Goal: Task Accomplishment & Management: Complete application form

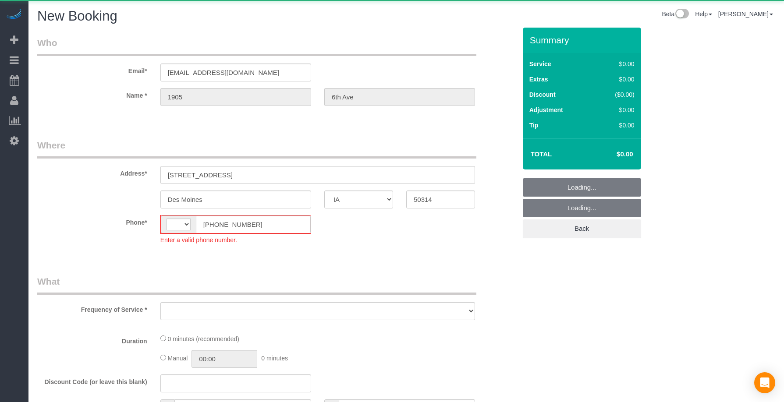
select select "IA"
select select "string:[GEOGRAPHIC_DATA]"
select select "object:2405"
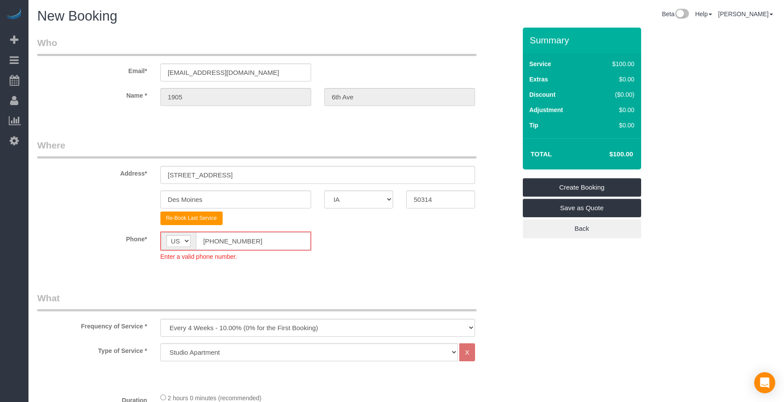
drag, startPoint x: 234, startPoint y: 245, endPoint x: 151, endPoint y: 243, distance: 83.3
click at [138, 242] on div "Phone* AF AL DZ AD AO AI AQ AG AR AM AW AU AT AZ BS BH BD BB BY BE BZ BJ BM BT …" at bounding box center [277, 246] width 492 height 29
paste input "15) 305-3231"
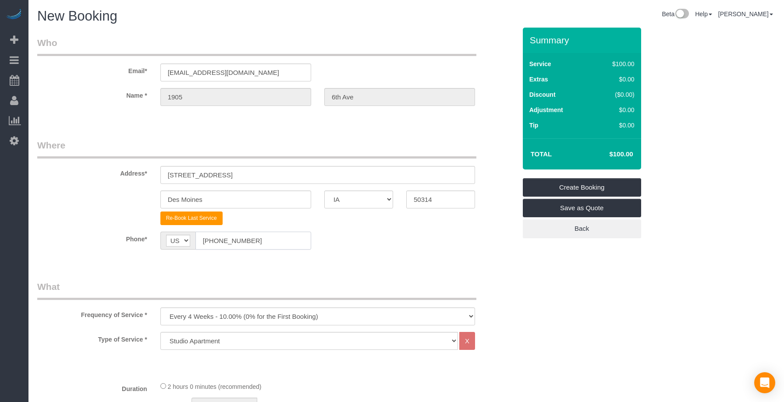
type input "[PHONE_NUMBER]"
click at [199, 309] on select "Every 6 Weeks (0% for the First Booking) One Time Every 8 Weeks (0% for the Fir…" at bounding box center [317, 317] width 315 height 18
select select "object:2407"
click at [160, 308] on select "Every 6 Weeks (0% for the First Booking) One Time Every 8 Weeks (0% for the Fir…" at bounding box center [317, 317] width 315 height 18
click at [268, 280] on legend "What" at bounding box center [256, 290] width 439 height 20
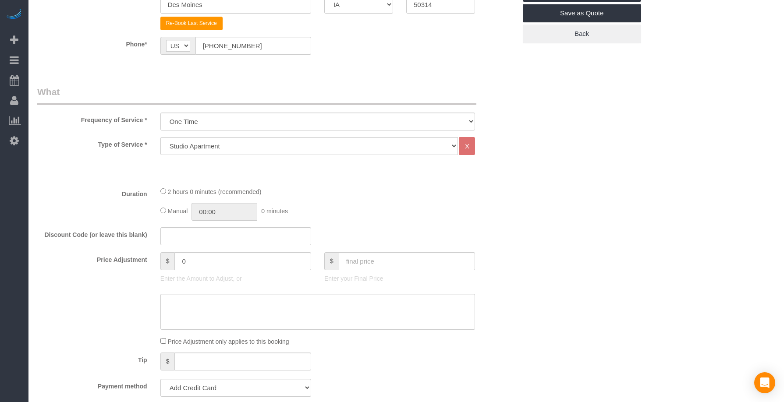
scroll to position [219, 0]
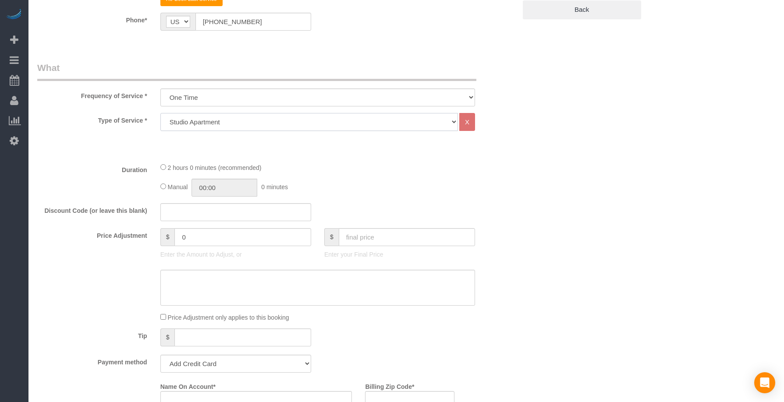
click at [210, 118] on select "Studio Apartment 1 Bedroom Home 2 Bedroom Home 3 Bedroom Home 4 Bedroom Home 5 …" at bounding box center [308, 122] width 297 height 18
select select "18"
click at [160, 113] on select "Studio Apartment 1 Bedroom Home 2 Bedroom Home 3 Bedroom Home 4 Bedroom Home 5 …" at bounding box center [308, 122] width 297 height 18
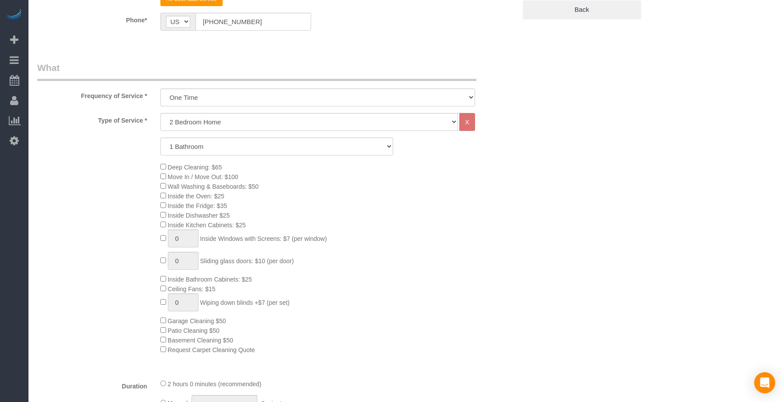
click at [296, 188] on div "Deep Cleaning: $65 Move In / Move Out: $100 Wall Washing & Baseboards: $50 Insi…" at bounding box center [338, 258] width 369 height 192
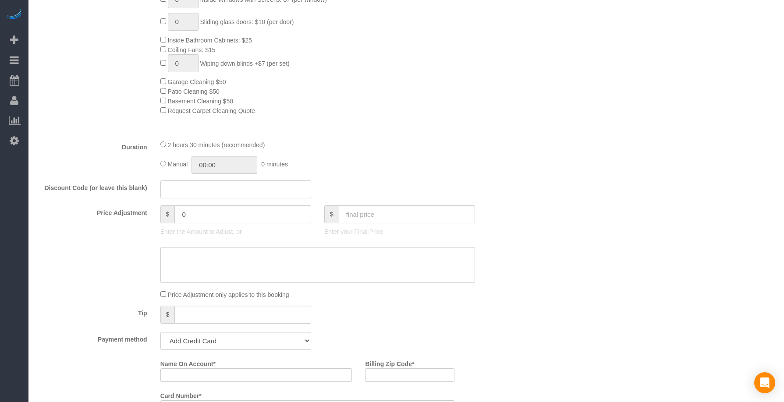
scroll to position [584, 0]
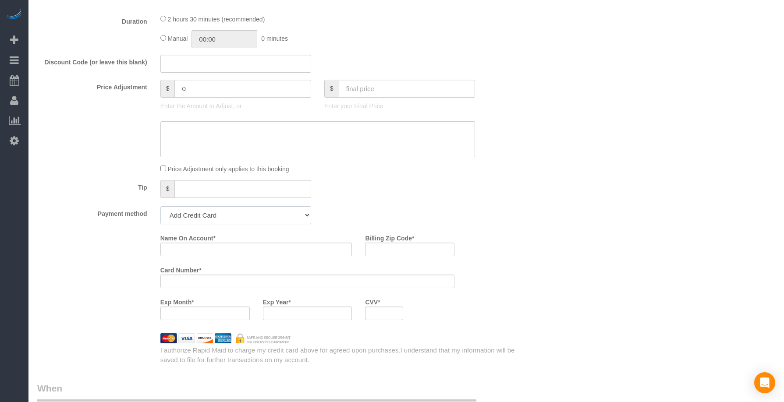
drag, startPoint x: 235, startPoint y: 215, endPoint x: 235, endPoint y: 223, distance: 7.4
click at [236, 215] on select "Add Credit Card Cash Check Paypal" at bounding box center [235, 215] width 151 height 18
select select "string:check"
click at [160, 206] on select "Add Credit Card Cash Check Paypal" at bounding box center [235, 215] width 151 height 18
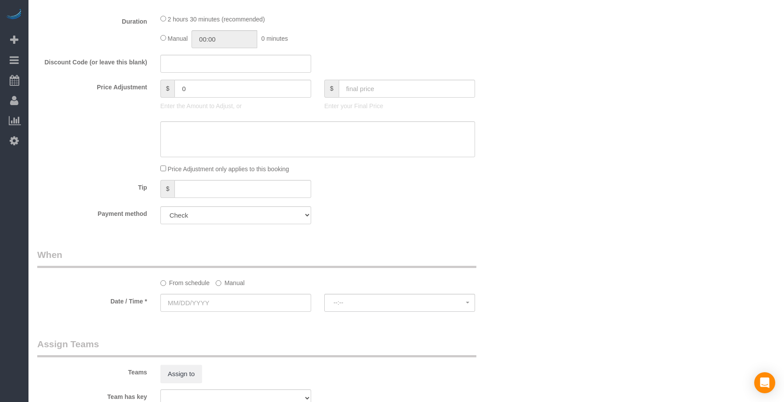
click at [413, 222] on div "Payment method Add Credit Card Cash Check Paypal" at bounding box center [277, 215] width 492 height 18
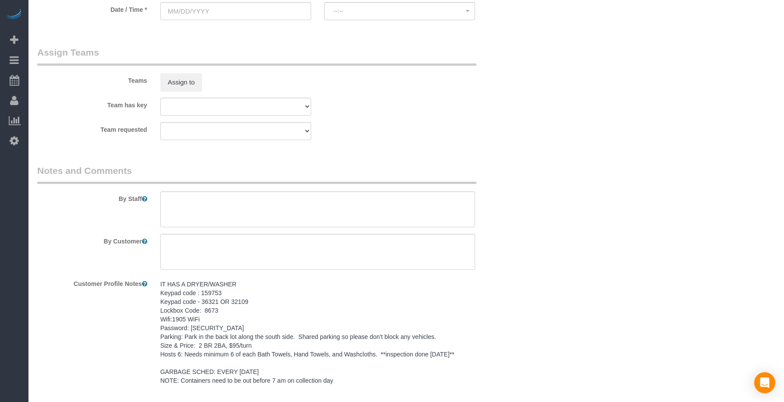
scroll to position [876, 0]
click at [246, 11] on input "text" at bounding box center [235, 11] width 151 height 18
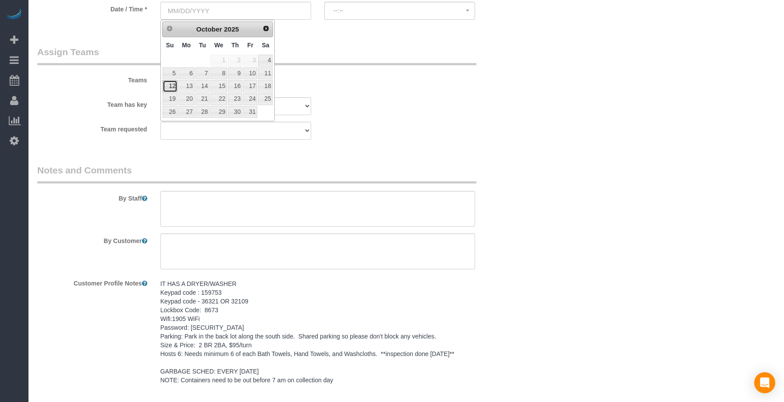
click at [167, 86] on link "12" at bounding box center [170, 86] width 15 height 12
type input "[DATE]"
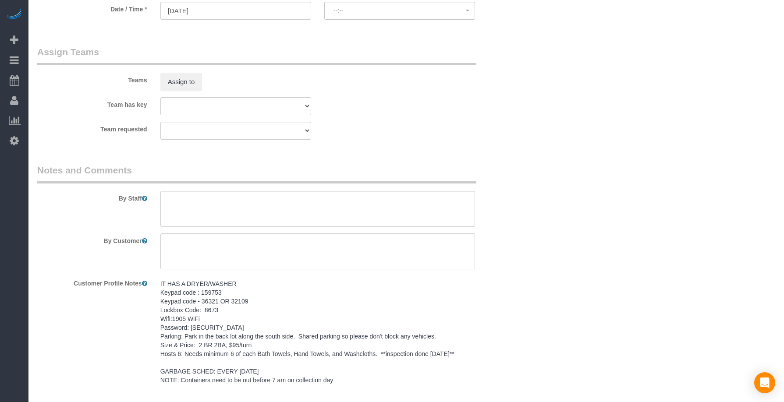
click at [343, 78] on div "Teams Assign to" at bounding box center [277, 69] width 492 height 46
click at [393, 4] on button "--:--" at bounding box center [399, 11] width 151 height 18
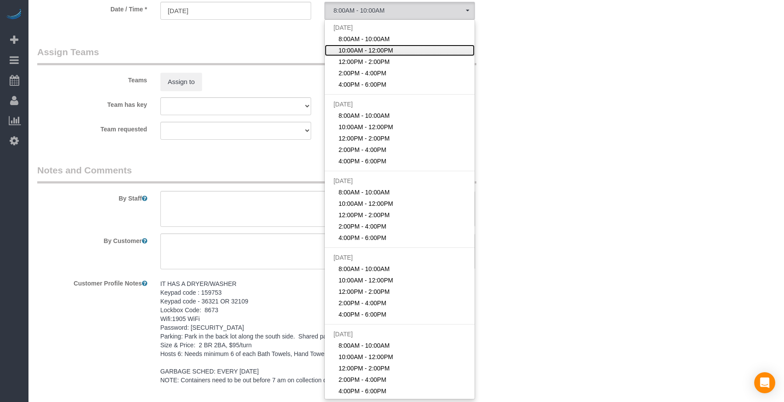
click at [370, 52] on span "10:00AM - 12:00PM" at bounding box center [365, 50] width 55 height 9
select select "spot2"
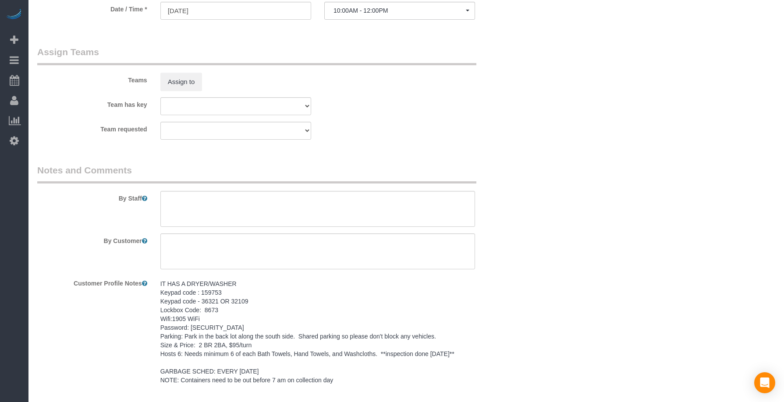
click at [429, 67] on div "Teams Assign to" at bounding box center [277, 69] width 492 height 46
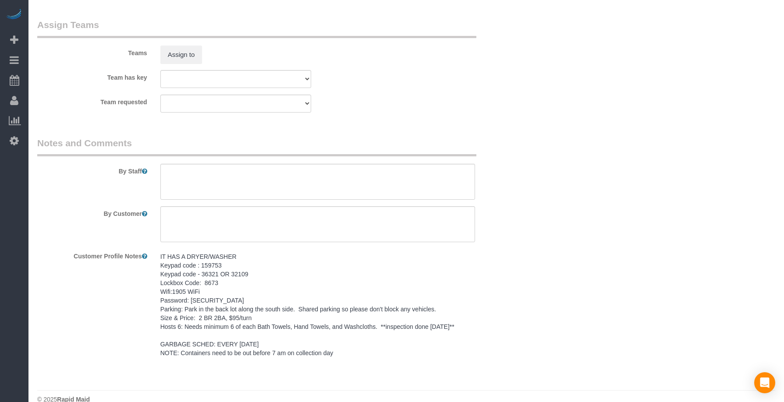
scroll to position [918, 0]
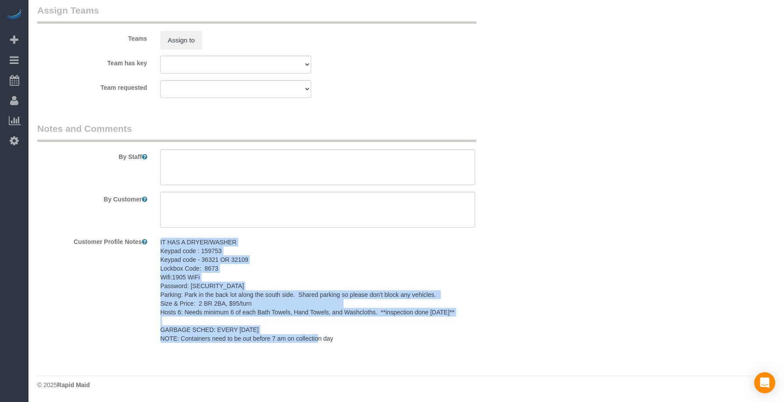
drag, startPoint x: 335, startPoint y: 340, endPoint x: 156, endPoint y: 237, distance: 205.9
click at [156, 237] on div "IT HAS A DRYER/WASHER Keypad code : 159753 Keypad code - 36321 OR 32109 Lockbox…" at bounding box center [318, 290] width 328 height 113
copy pre "IT HAS A DRYER/WASHER Keypad code : 159753 Keypad code - 36321 OR 32109 Lockbox…"
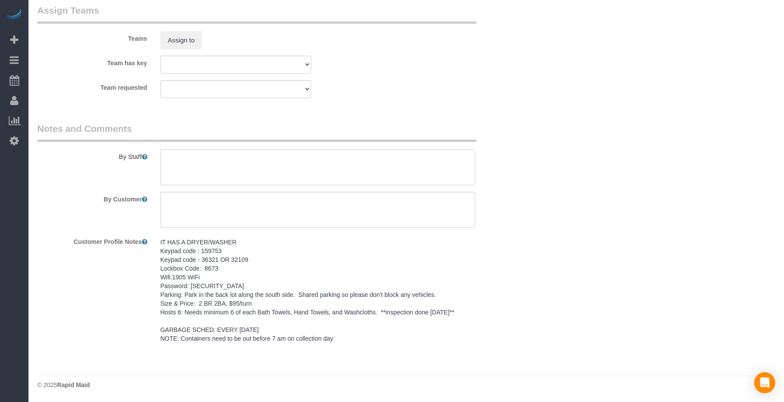
click at [244, 165] on textarea at bounding box center [317, 167] width 315 height 36
paste textarea "IT HAS A DRYER/WASHER Keypad code : 159753 Keypad code - 36321 OR 32109 Lockbox…"
type textarea "IT HAS A DRYER/WASHER Keypad code : 159753 Keypad code - 36321 OR 32109 Lockbox…"
click at [257, 219] on textarea at bounding box center [317, 210] width 315 height 36
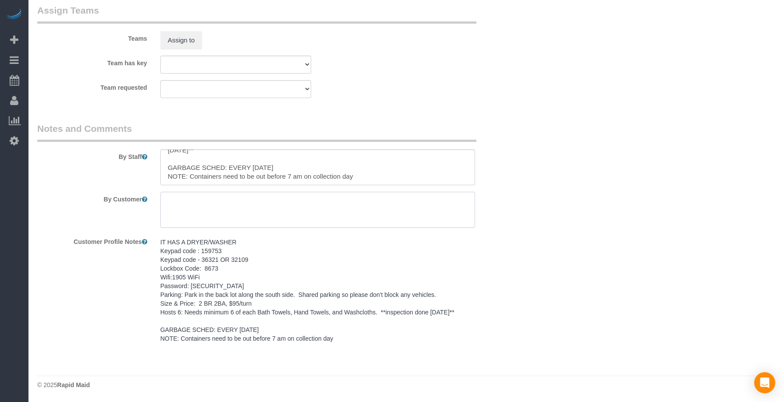
paste textarea "SAME DAY TURNOVER"
type textarea "SAME DAY TURNOVER"
click at [439, 96] on div "Team requested Alexsa [GEOGRAPHIC_DATA] Audrianna [PERSON_NAME][GEOGRAPHIC_DATA…" at bounding box center [277, 89] width 492 height 18
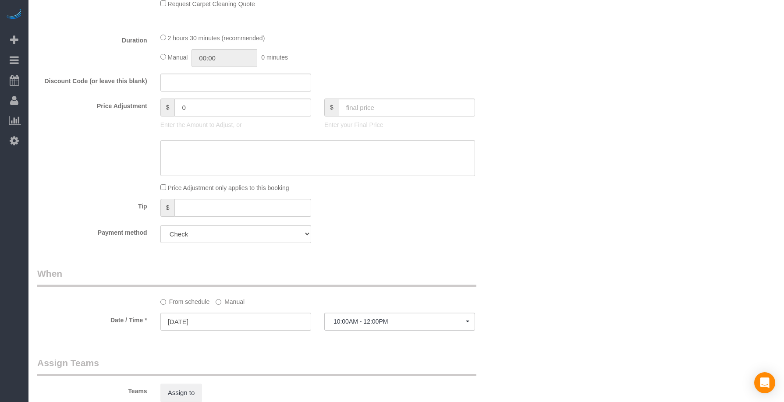
scroll to position [480, 0]
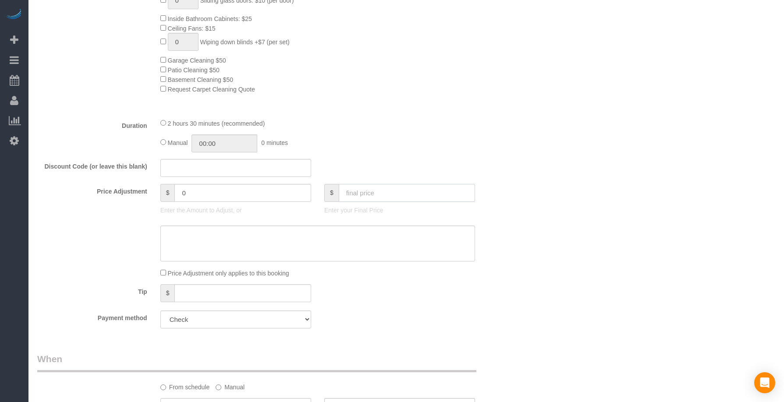
click at [403, 194] on input "text" at bounding box center [407, 193] width 136 height 18
type input "95"
click at [415, 141] on div "Manual 00:00 0 minutes" at bounding box center [317, 143] width 315 height 18
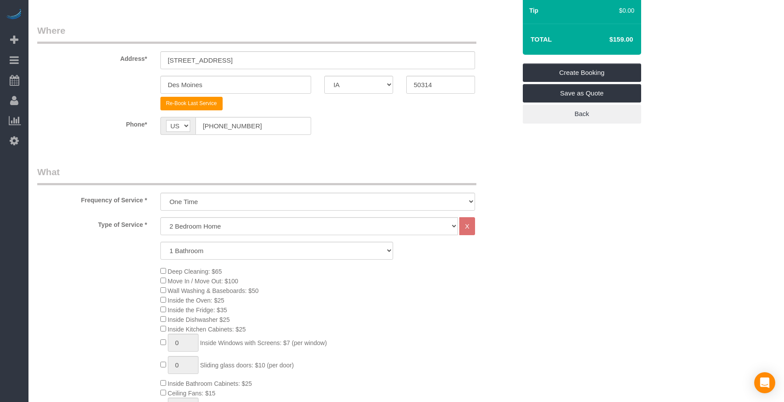
scroll to position [32, 0]
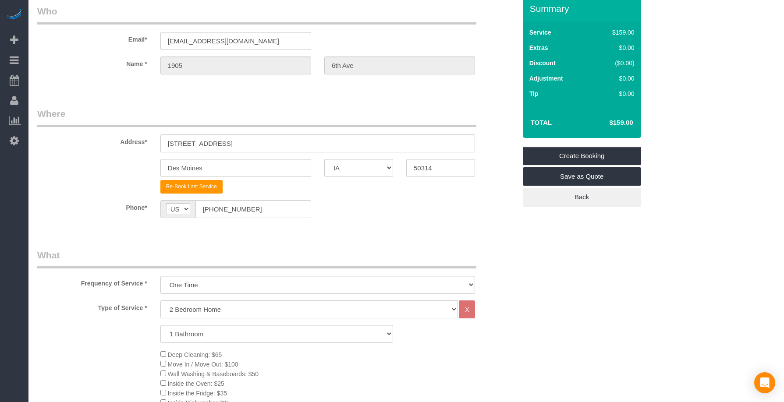
type input "-64"
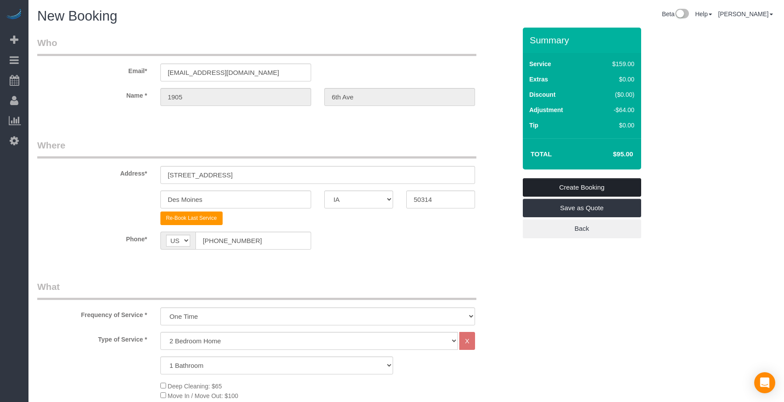
drag, startPoint x: 574, startPoint y: 187, endPoint x: 590, endPoint y: 187, distance: 16.2
click at [574, 187] on link "Create Booking" at bounding box center [582, 187] width 118 height 18
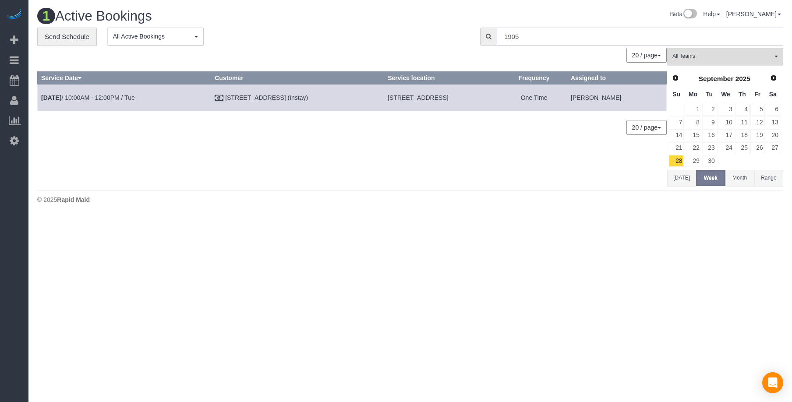
drag, startPoint x: 532, startPoint y: 36, endPoint x: 490, endPoint y: 35, distance: 42.1
click at [490, 35] on div "1905" at bounding box center [631, 37] width 303 height 18
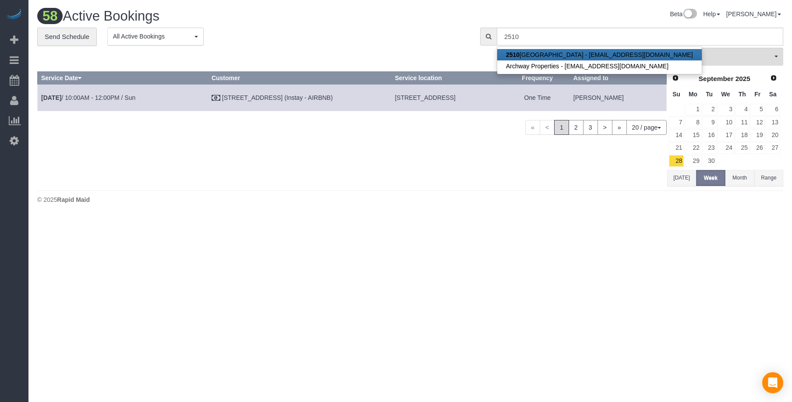
click at [527, 55] on link "[STREET_ADDRESS][EMAIL_ADDRESS][DOMAIN_NAME]" at bounding box center [599, 54] width 205 height 11
type input "[EMAIL_ADDRESS][DOMAIN_NAME]"
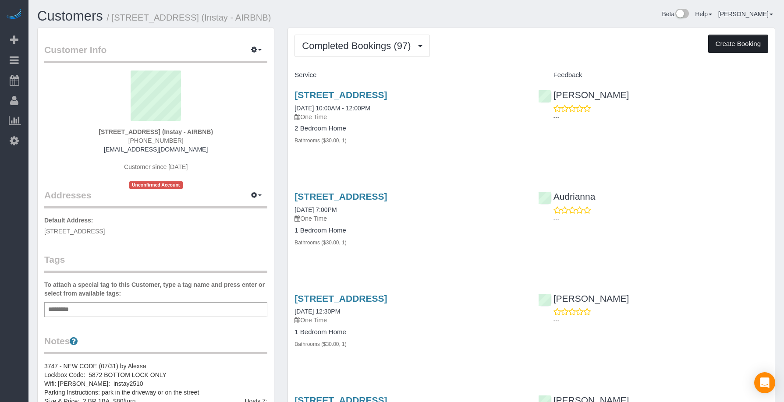
click at [746, 43] on button "Create Booking" at bounding box center [738, 44] width 60 height 18
select select "IA"
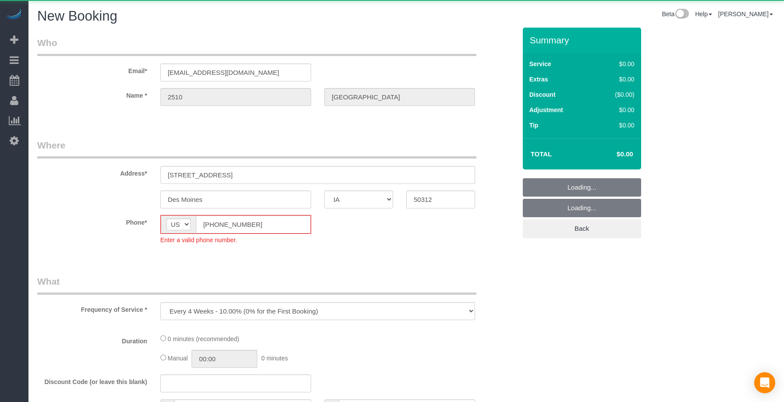
select select "object:4445"
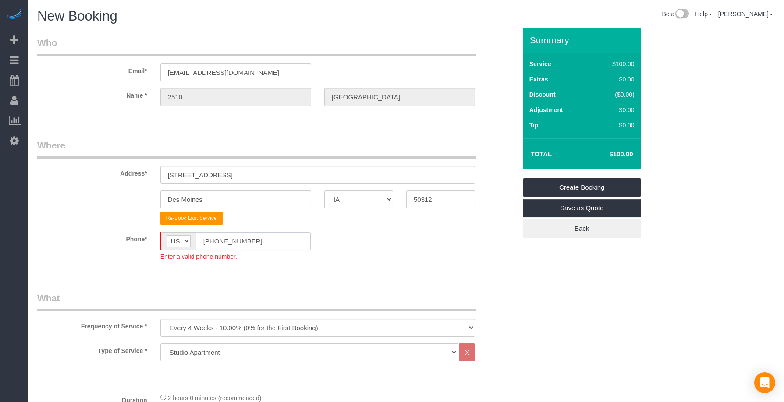
drag, startPoint x: 265, startPoint y: 242, endPoint x: 170, endPoint y: 242, distance: 94.6
click at [170, 242] on div "AF AL DZ AD AO AI AQ AG AR AM AW AU AT AZ BS BH BD BB BY BE BZ BJ BM BT BO BA B…" at bounding box center [235, 241] width 151 height 19
paste input "15) 305-3231"
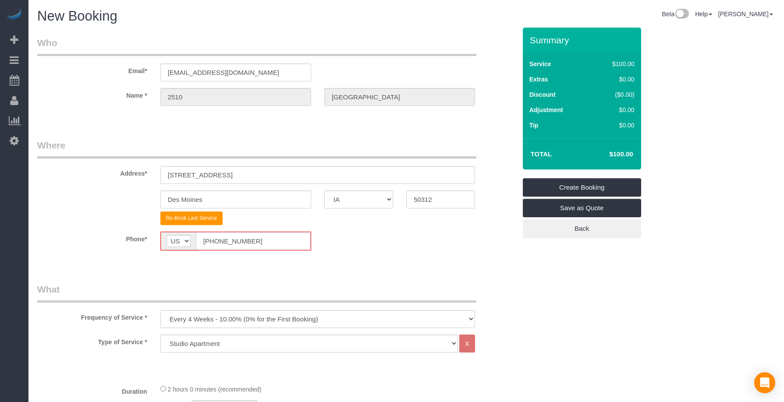
type input "[PHONE_NUMBER]"
click at [216, 318] on select "Every 6 Weeks (0% for the First Booking) One Time Every 8 Weeks (0% for the Fir…" at bounding box center [317, 317] width 315 height 18
select select "object:4447"
click at [160, 308] on select "Every 6 Weeks (0% for the First Booking) One Time Every 8 Weeks (0% for the Fir…" at bounding box center [317, 317] width 315 height 18
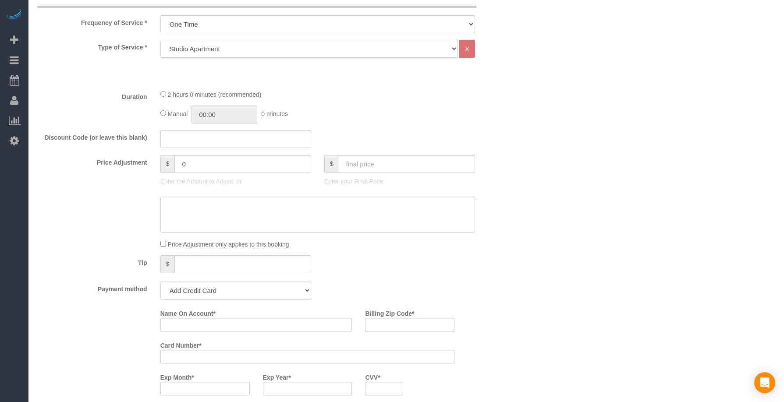
drag, startPoint x: 215, startPoint y: 46, endPoint x: 244, endPoint y: 57, distance: 30.9
click at [215, 46] on select "Studio Apartment 1 Bedroom Home 2 Bedroom Home 3 Bedroom Home 4 Bedroom Home 5 …" at bounding box center [308, 49] width 297 height 18
select select "18"
click at [160, 40] on select "Studio Apartment 1 Bedroom Home 2 Bedroom Home 3 Bedroom Home 4 Bedroom Home 5 …" at bounding box center [308, 49] width 297 height 18
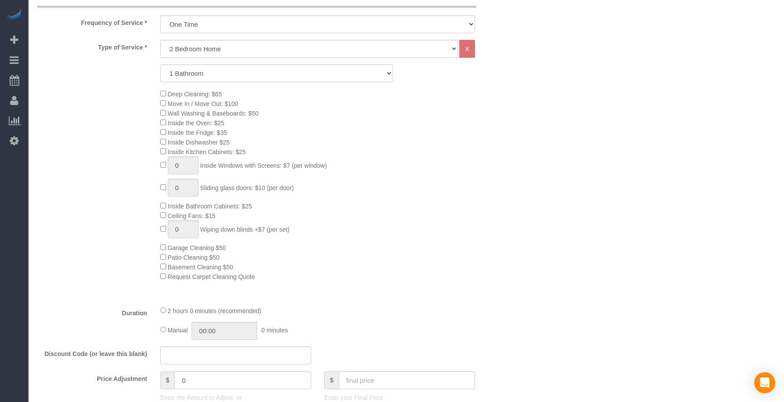
click at [405, 174] on div "Deep Cleaning: $65 Move In / Move Out: $100 Wall Washing & Baseboards: $50 Insi…" at bounding box center [338, 185] width 369 height 192
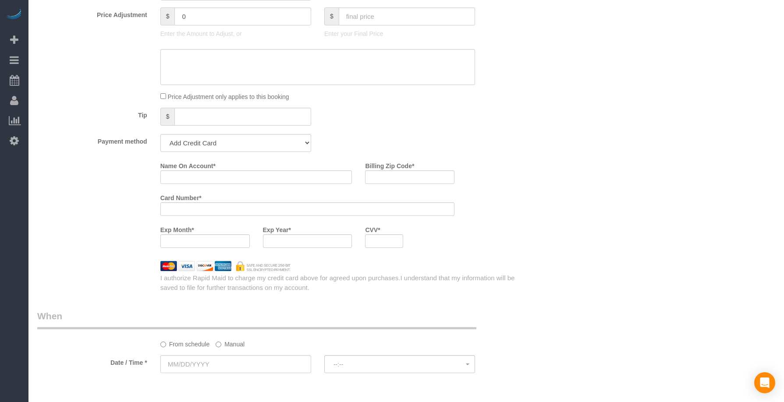
scroll to position [657, 0]
drag, startPoint x: 216, startPoint y: 139, endPoint x: 211, endPoint y: 150, distance: 12.1
click at [216, 139] on select "Add Credit Card Cash Check Paypal" at bounding box center [235, 142] width 151 height 18
select select "string:check"
click at [160, 133] on select "Add Credit Card Cash Check Paypal" at bounding box center [235, 142] width 151 height 18
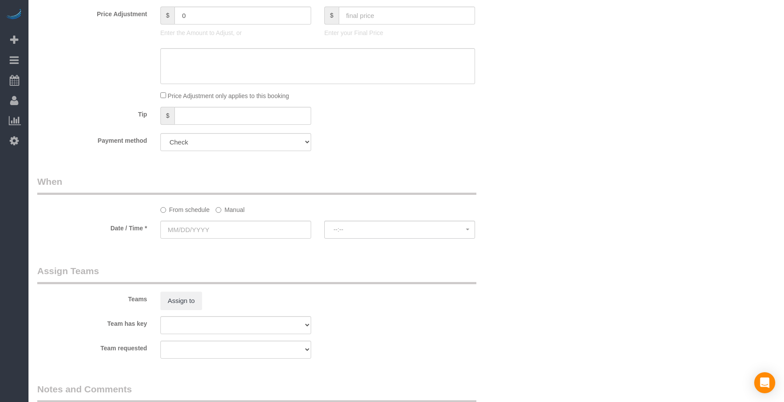
click at [204, 223] on input "text" at bounding box center [235, 230] width 151 height 18
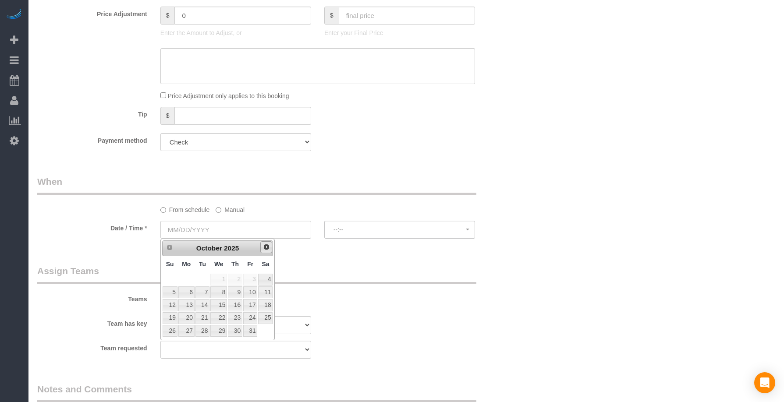
click at [265, 246] on span "Next" at bounding box center [266, 247] width 7 height 7
click at [174, 307] on link "9" at bounding box center [170, 305] width 15 height 12
type input "[DATE]"
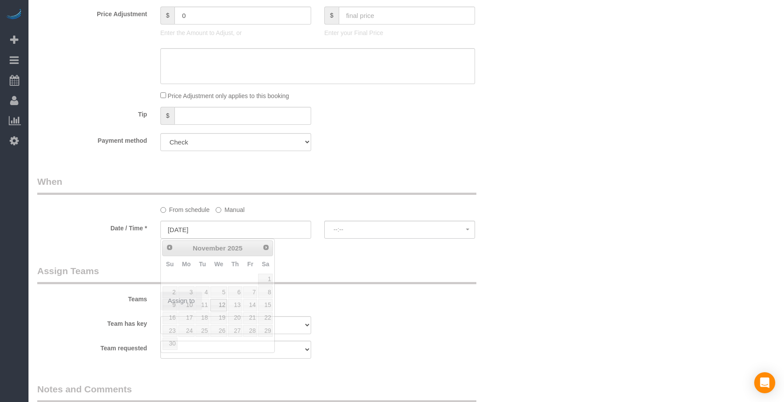
click at [370, 272] on legend "Assign Teams" at bounding box center [256, 275] width 439 height 20
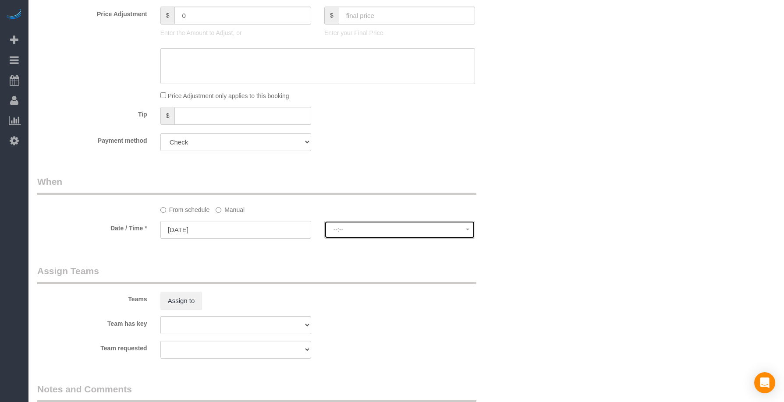
click at [382, 235] on button "--:--" at bounding box center [399, 230] width 151 height 18
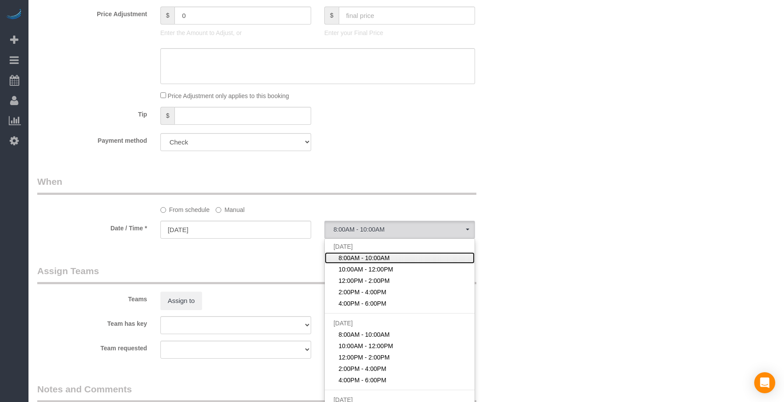
click at [367, 259] on span "8:00AM - 10:00AM" at bounding box center [363, 258] width 51 height 9
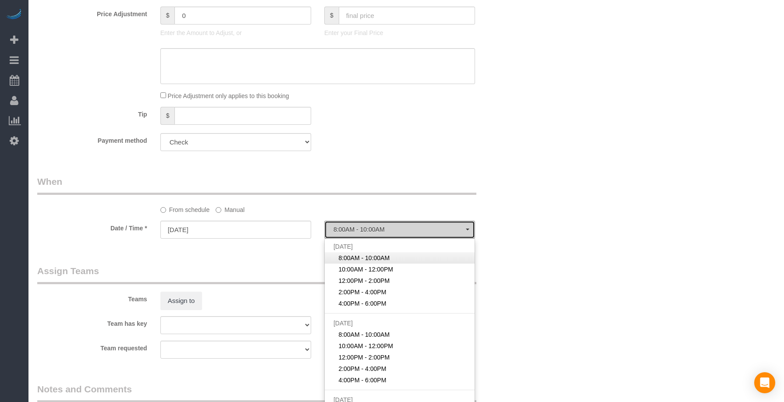
select select "spot26"
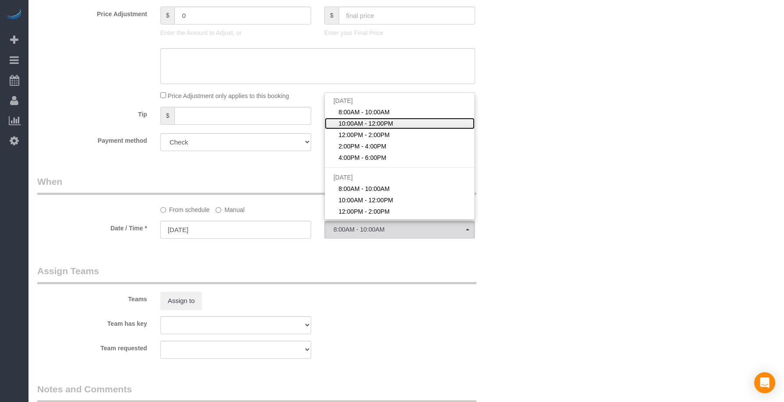
click at [364, 120] on span "10:00AM - 12:00PM" at bounding box center [365, 123] width 55 height 9
select select "spot27"
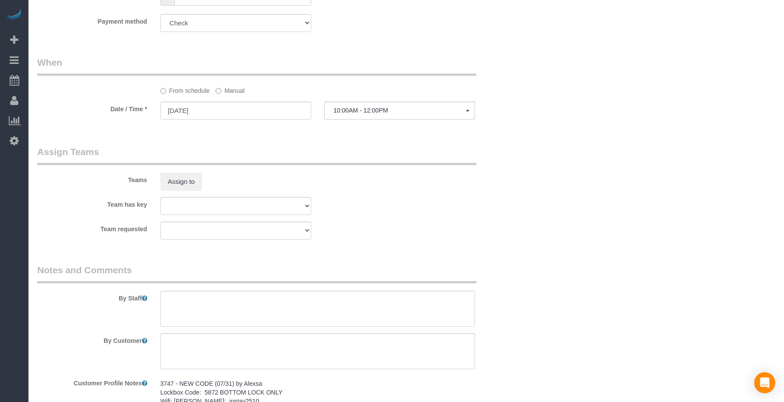
scroll to position [909, 0]
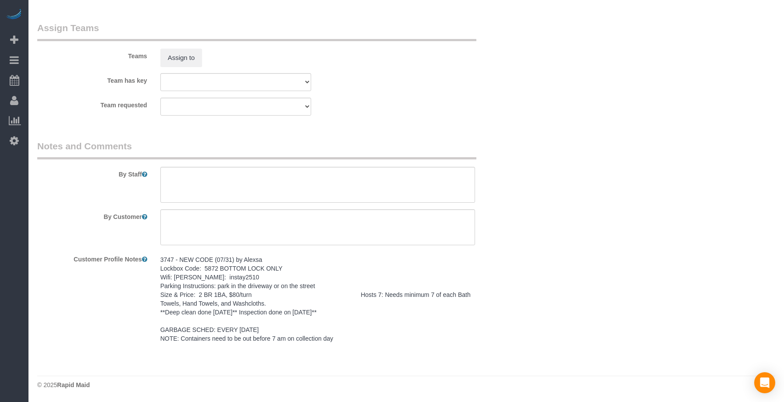
drag, startPoint x: 337, startPoint y: 340, endPoint x: 161, endPoint y: 252, distance: 197.3
click at [161, 255] on pre "3747 - NEW CODE (07/31) by Alexsa Lockbox Code: 5872 BOTTOM LOCK ONLY Wifi: [PE…" at bounding box center [317, 299] width 315 height 88
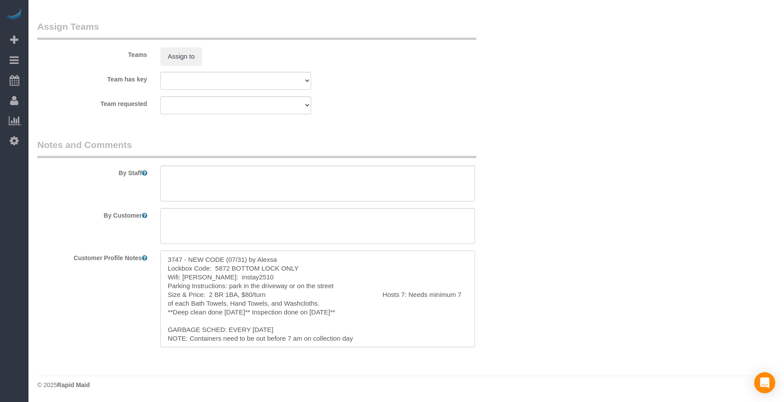
scroll to position [9, 0]
drag, startPoint x: 167, startPoint y: 260, endPoint x: 400, endPoint y: 359, distance: 253.0
click at [212, 170] on textarea at bounding box center [317, 184] width 315 height 36
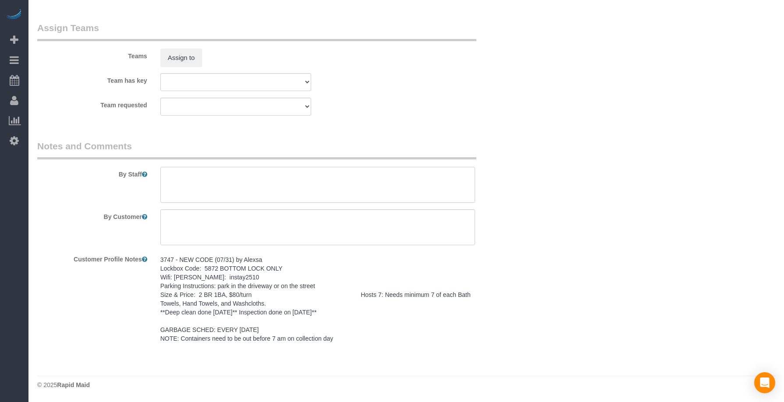
paste textarea "3747 - NEW CODE (07/31) by Alexsa Lockbox Code: 5872 BOTTOM LOCK ONLY Wifi: [PE…"
type textarea "3747 - NEW CODE (07/31) by Alexsa Lockbox Code: 5872 BOTTOM LOCK ONLY Wifi: [PE…"
click at [290, 221] on textarea at bounding box center [317, 227] width 315 height 36
paste textarea "SAME DAY TURNOVER"
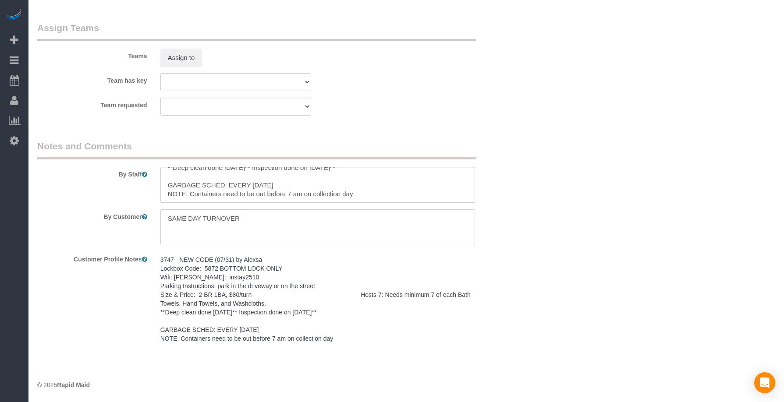
type textarea "SAME DAY TURNOVER"
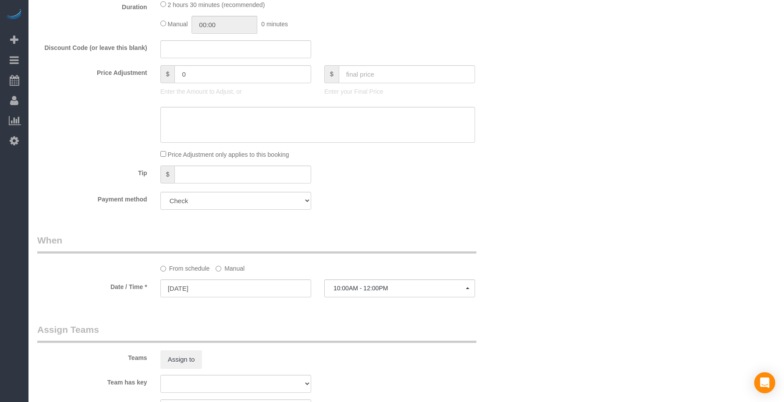
scroll to position [537, 0]
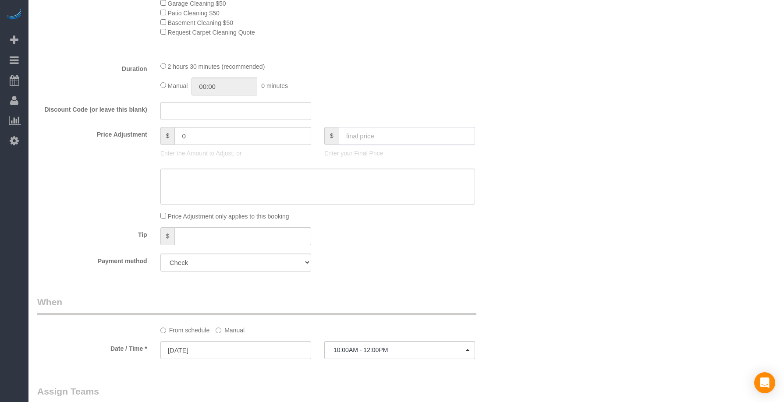
click at [374, 129] on input "text" at bounding box center [407, 136] width 136 height 18
type input "80"
click at [417, 71] on div "2 hours 30 minutes (recommended)" at bounding box center [317, 66] width 315 height 10
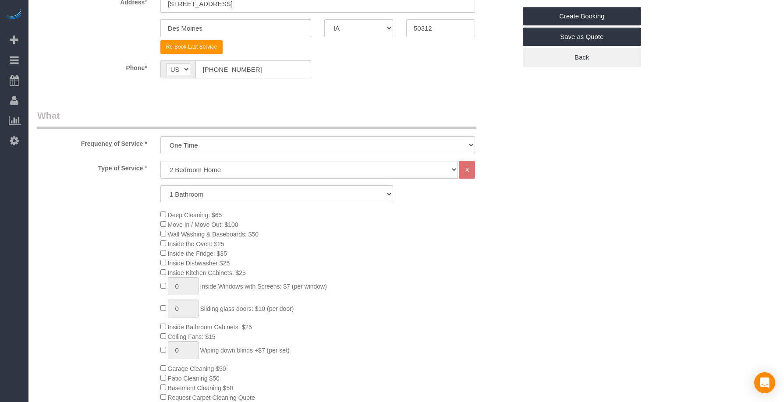
type input "-79"
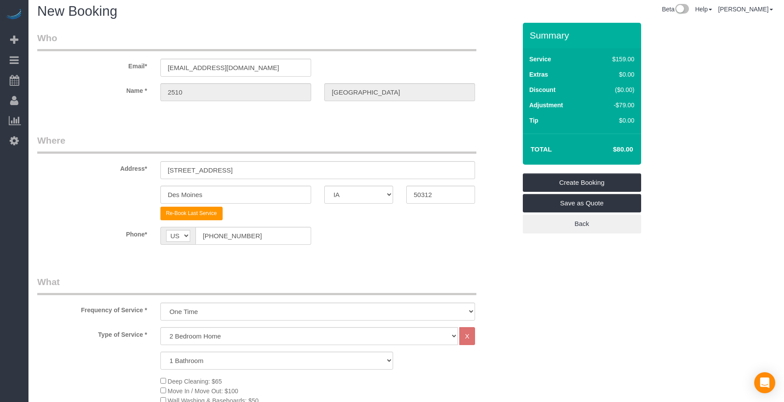
scroll to position [0, 0]
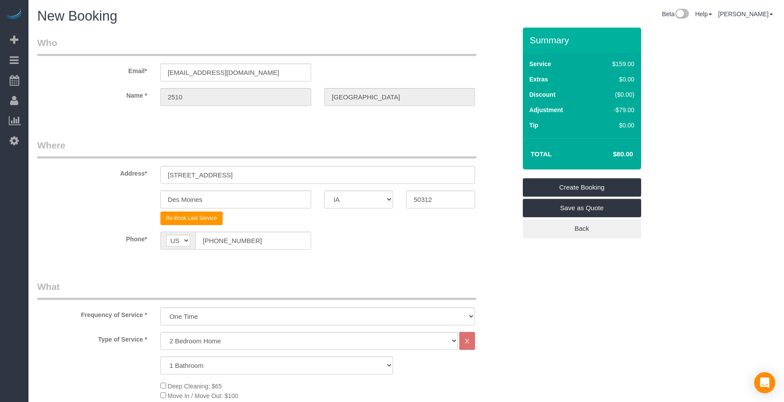
click at [698, 178] on div "Summary Service $159.00 Extras $0.00 Discount ($0.00) Adjustment -$79.00 Tip $0…" at bounding box center [608, 142] width 184 height 228
click at [578, 186] on link "Create Booking" at bounding box center [582, 187] width 118 height 18
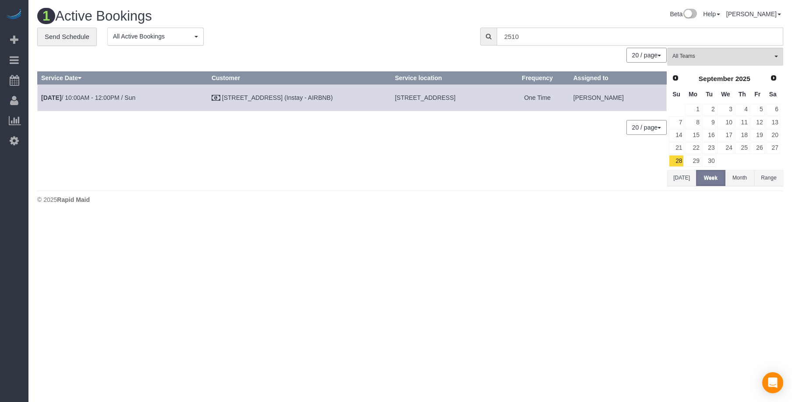
drag, startPoint x: 521, startPoint y: 33, endPoint x: 527, endPoint y: 37, distance: 6.6
click at [521, 33] on input "2510" at bounding box center [640, 37] width 286 height 18
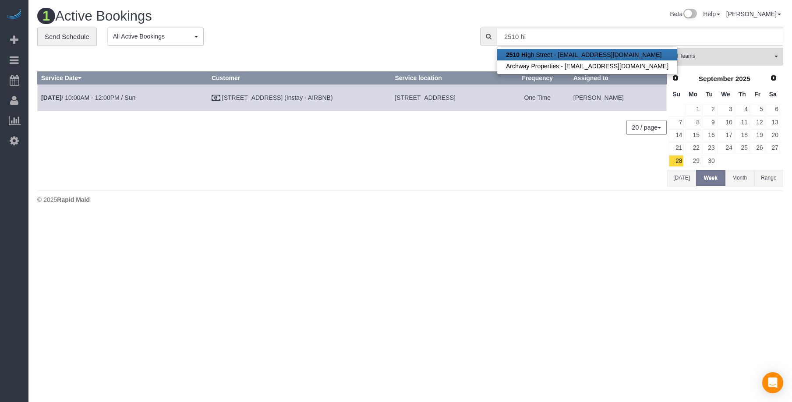
click at [527, 55] on strong "2510 Hi" at bounding box center [516, 54] width 21 height 7
type input "[EMAIL_ADDRESS][DOMAIN_NAME]"
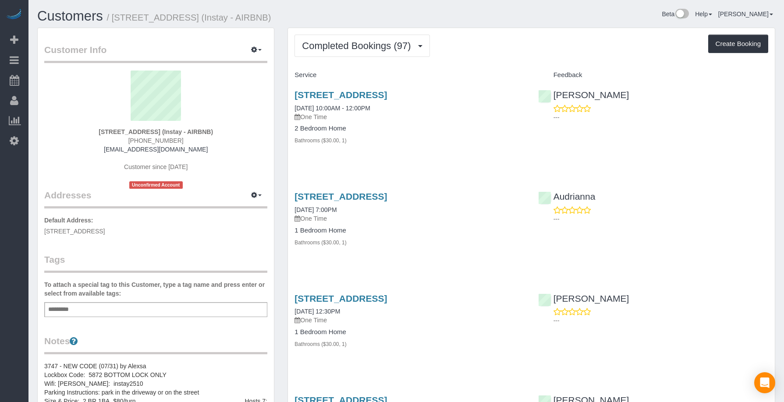
click at [704, 88] on div "[PERSON_NAME] ---" at bounding box center [652, 103] width 243 height 43
click at [721, 46] on button "Create Booking" at bounding box center [738, 44] width 60 height 18
select select "IA"
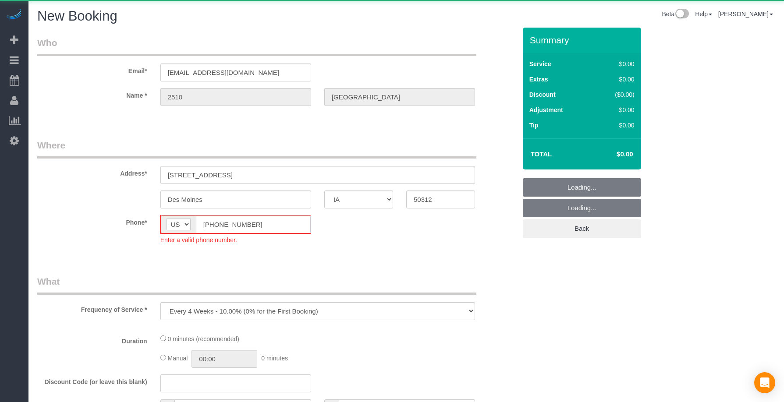
select select "object:6271"
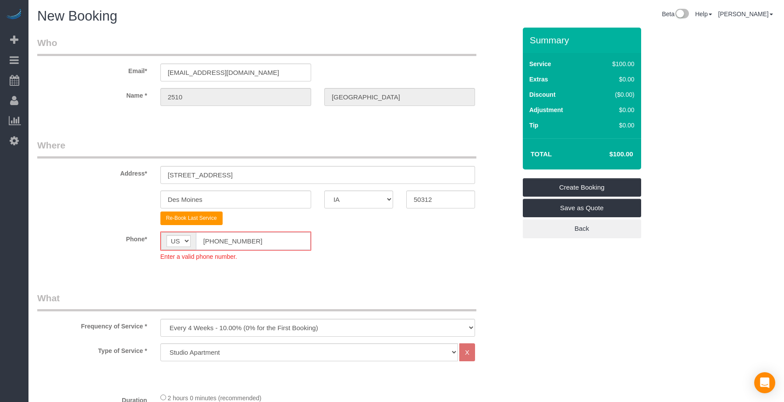
drag, startPoint x: 265, startPoint y: 238, endPoint x: 163, endPoint y: 238, distance: 102.5
click at [163, 238] on div "AF AL DZ AD AO AI AQ AG AR AM AW AU AT AZ BS BH BD BB BY BE BZ BJ BM BT BO BA B…" at bounding box center [235, 241] width 151 height 19
paste input "15) 305-3231"
type input "[PHONE_NUMBER]"
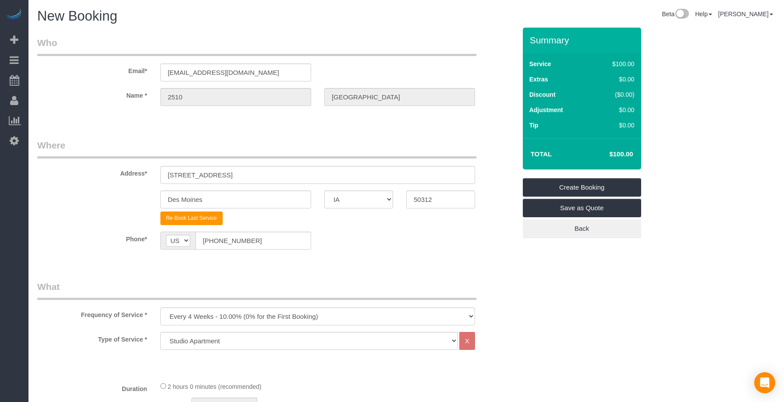
click at [230, 312] on select "Every 6 Weeks (0% for the First Booking) One Time Every 8 Weeks (0% for the Fir…" at bounding box center [317, 317] width 315 height 18
select select "object:6273"
click at [160, 308] on select "Every 6 Weeks (0% for the First Booking) One Time Every 8 Weeks (0% for the Fir…" at bounding box center [317, 317] width 315 height 18
click at [248, 262] on fieldset "Where Address* [STREET_ADDRESS] [GEOGRAPHIC_DATA] AK AL AR AZ CA CO CT DC DE [G…" at bounding box center [276, 201] width 479 height 124
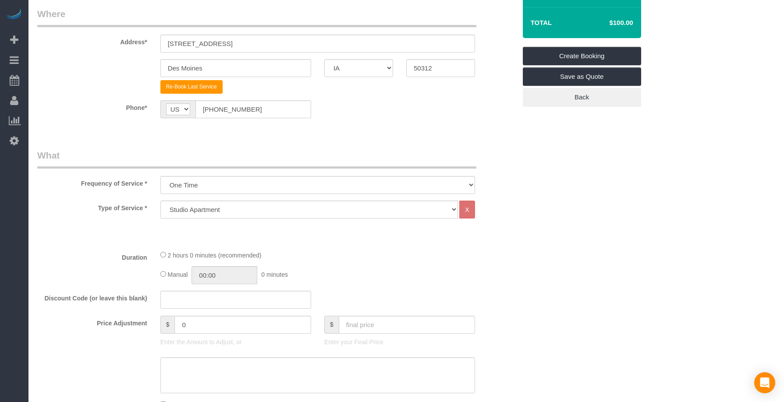
scroll to position [219, 0]
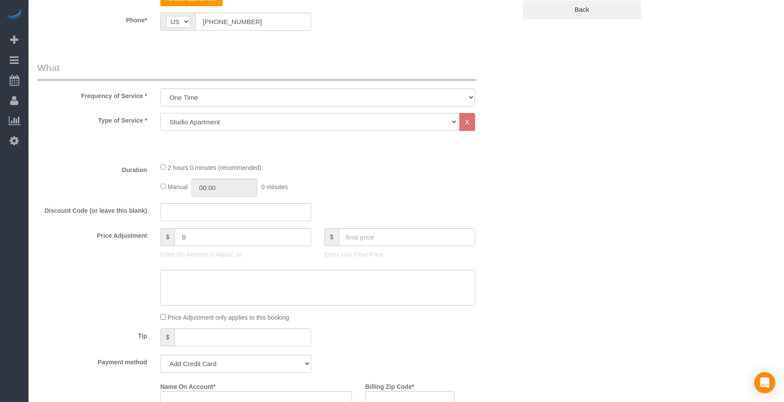
click at [210, 118] on select "Studio Apartment 1 Bedroom Home 2 Bedroom Home 3 Bedroom Home 4 Bedroom Home 5 …" at bounding box center [308, 122] width 297 height 18
select select "18"
click at [160, 113] on select "Studio Apartment 1 Bedroom Home 2 Bedroom Home 3 Bedroom Home 4 Bedroom Home 5 …" at bounding box center [308, 122] width 297 height 18
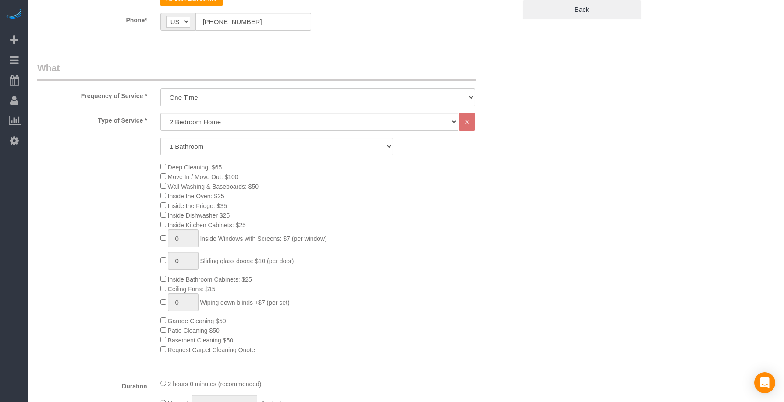
click at [277, 178] on div "Deep Cleaning: $65 Move In / Move Out: $100 Wall Washing & Baseboards: $50 Insi…" at bounding box center [338, 258] width 369 height 192
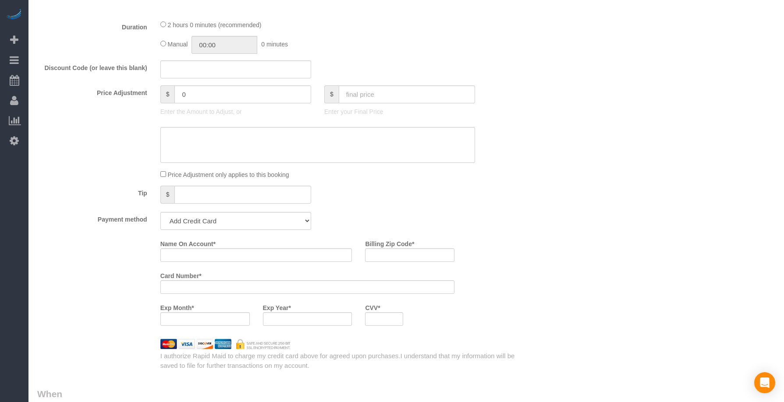
scroll to position [584, 0]
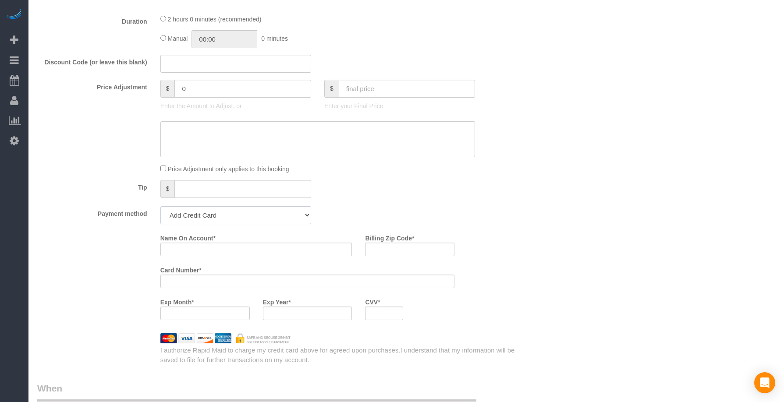
click at [250, 219] on select "Add Credit Card Cash Check Paypal" at bounding box center [235, 215] width 151 height 18
select select "string:check"
click at [160, 206] on select "Add Credit Card Cash Check Paypal" at bounding box center [235, 215] width 151 height 18
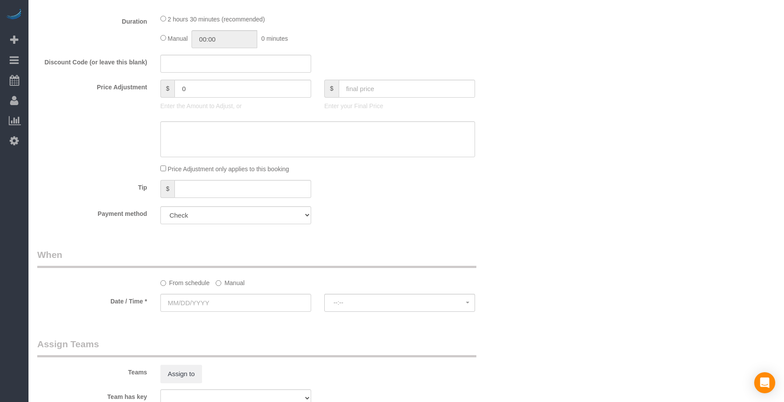
click at [337, 214] on div "Payment method Add Credit Card Cash Check Paypal" at bounding box center [277, 215] width 492 height 18
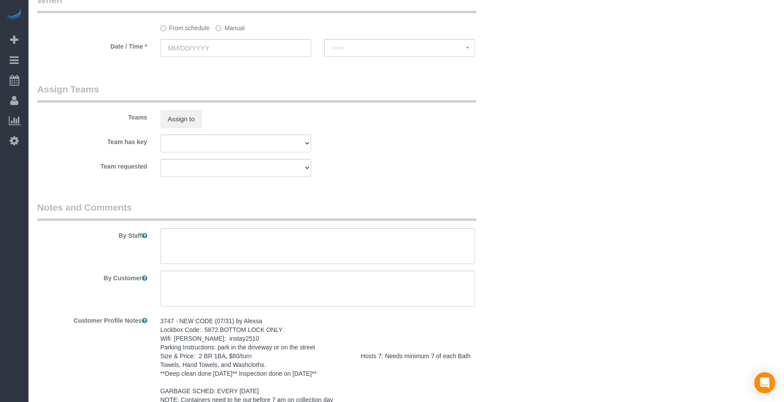
scroll to position [763, 0]
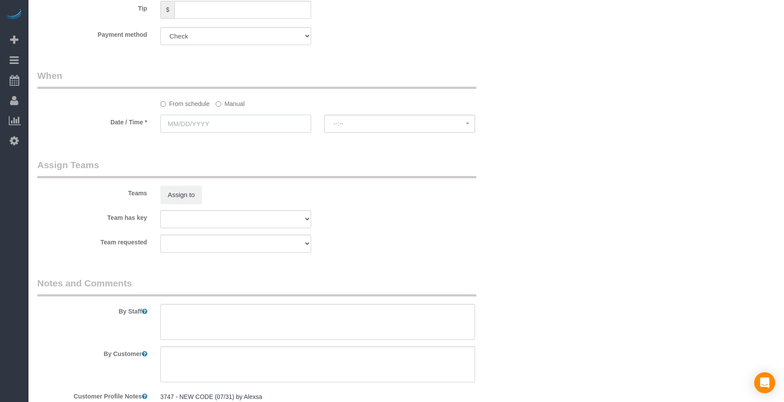
click at [264, 127] on input "text" at bounding box center [235, 124] width 151 height 18
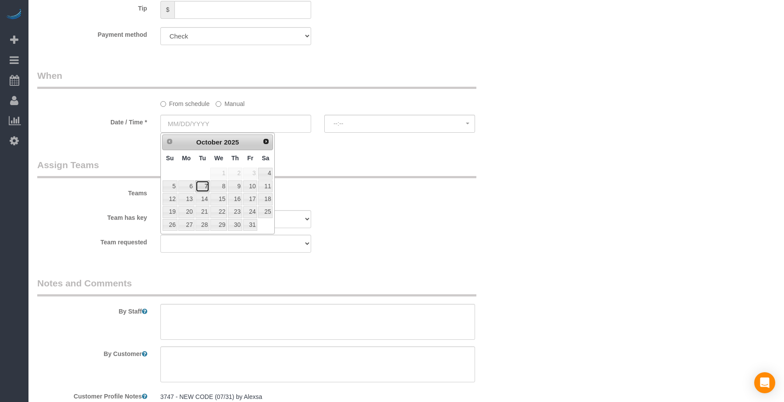
drag, startPoint x: 205, startPoint y: 187, endPoint x: 214, endPoint y: 187, distance: 8.8
click at [205, 187] on link "7" at bounding box center [202, 186] width 14 height 12
type input "[DATE]"
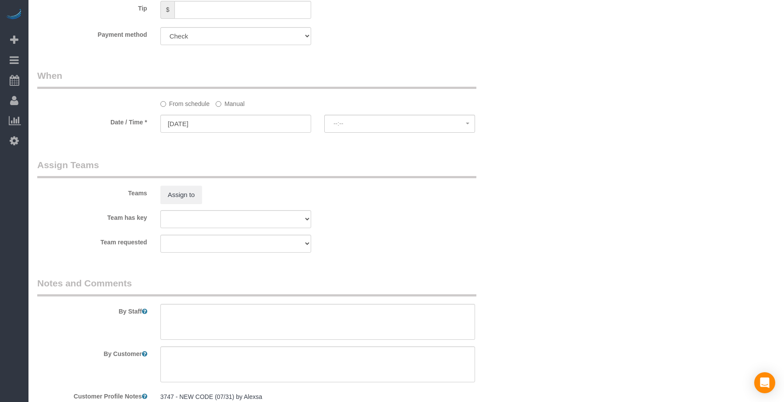
click at [375, 169] on legend "Assign Teams" at bounding box center [256, 169] width 439 height 20
click at [382, 123] on span "--:--" at bounding box center [399, 123] width 132 height 7
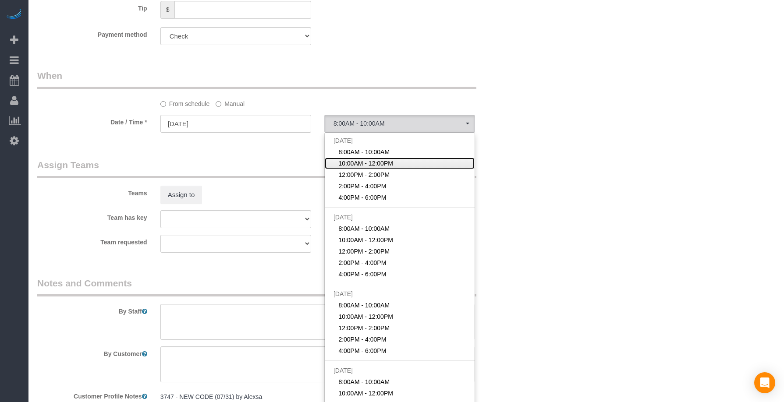
click at [366, 161] on span "10:00AM - 12:00PM" at bounding box center [365, 163] width 55 height 9
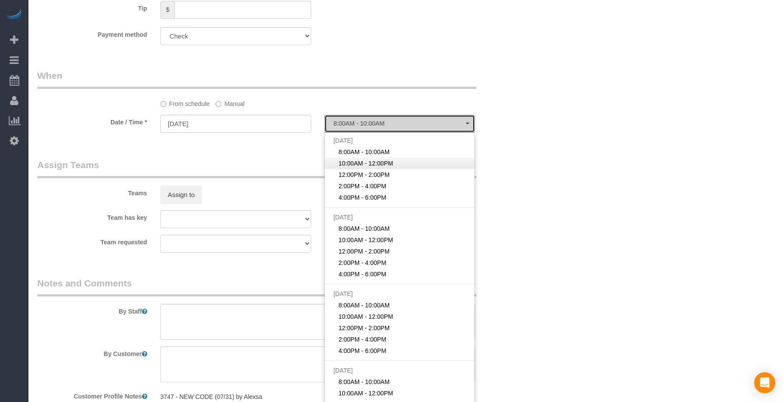
select select "spot52"
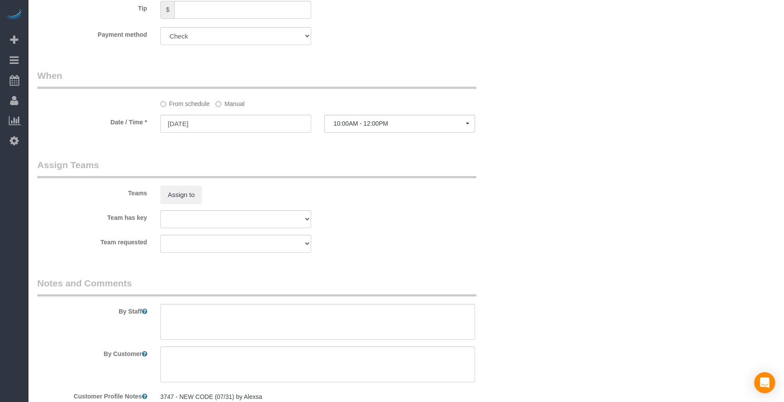
click at [439, 166] on legend "Assign Teams" at bounding box center [256, 169] width 439 height 20
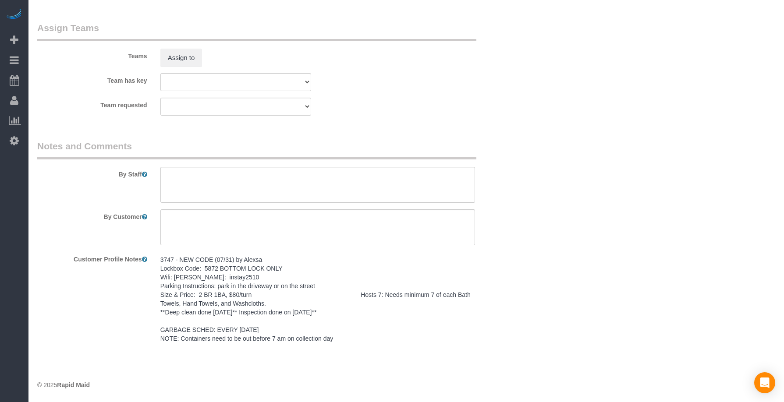
drag, startPoint x: 159, startPoint y: 248, endPoint x: 355, endPoint y: 338, distance: 215.4
click at [355, 338] on div "3747 - NEW CODE (07/31) by Alexsa Lockbox Code: 5872 BOTTOM LOCK ONLY Wifi: [PE…" at bounding box center [318, 299] width 328 height 95
copy pre "3747 - NEW CODE (07/31) by Alexsa Lockbox Code: 5872 BOTTOM LOCK ONLY Wifi: [PE…"
click at [191, 179] on textarea at bounding box center [317, 185] width 315 height 36
paste textarea "3747 - NEW CODE (07/31) by Alexsa Lockbox Code: 5872 BOTTOM LOCK ONLY Wifi: [PE…"
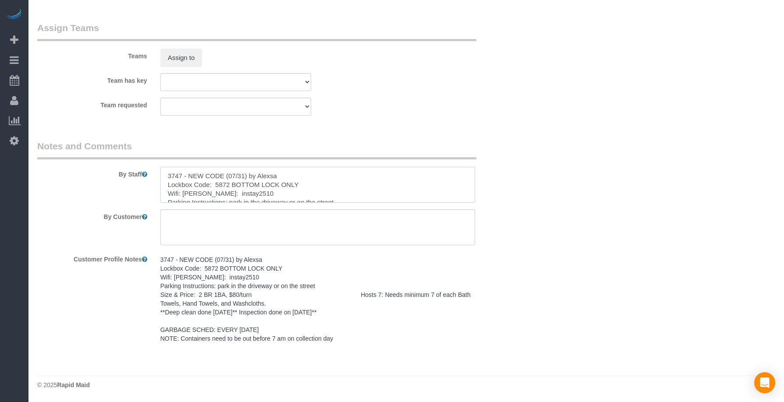
scroll to position [65, 0]
type textarea "3747 - NEW CODE (07/31) by Alexsa Lockbox Code: 5872 BOTTOM LOCK ONLY Wifi: [PE…"
click at [236, 221] on textarea at bounding box center [317, 227] width 315 height 36
paste textarea "SAME DAY TURNOVER"
type textarea "SAME DAY TURNOVER"
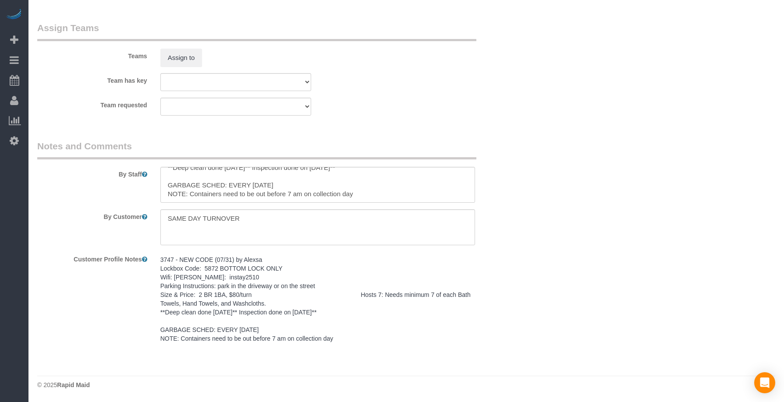
click at [372, 78] on div "Team has key Alexsa [GEOGRAPHIC_DATA] Audrianna [PERSON_NAME][GEOGRAPHIC_DATA] …" at bounding box center [277, 82] width 492 height 18
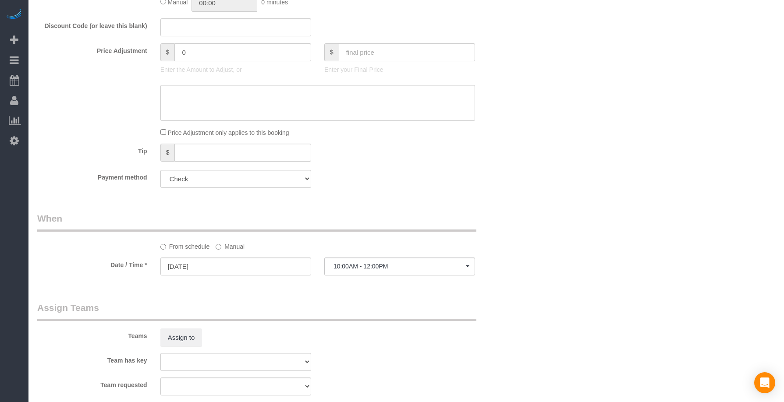
scroll to position [544, 0]
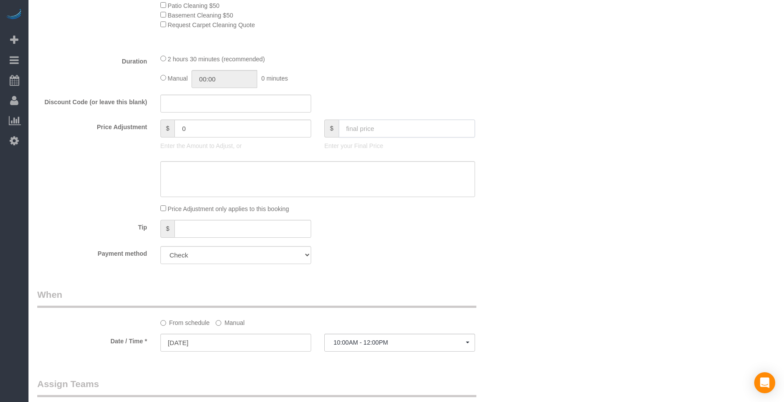
click at [374, 126] on input "text" at bounding box center [407, 129] width 136 height 18
type input "80"
click at [418, 78] on div "Manual 00:00 0 minutes" at bounding box center [317, 79] width 315 height 18
type input "-79"
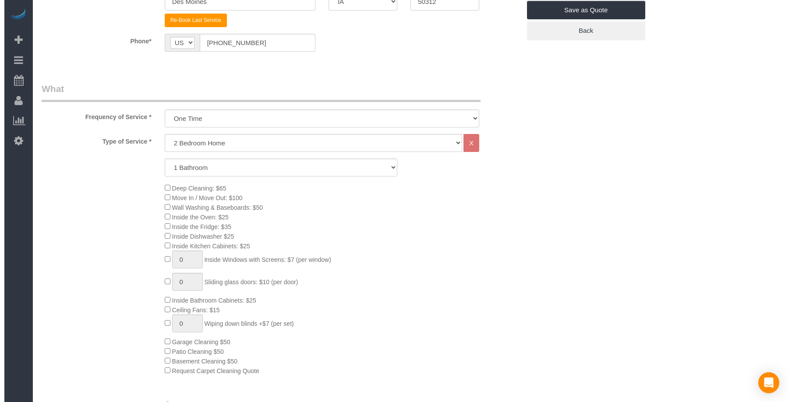
scroll to position [0, 0]
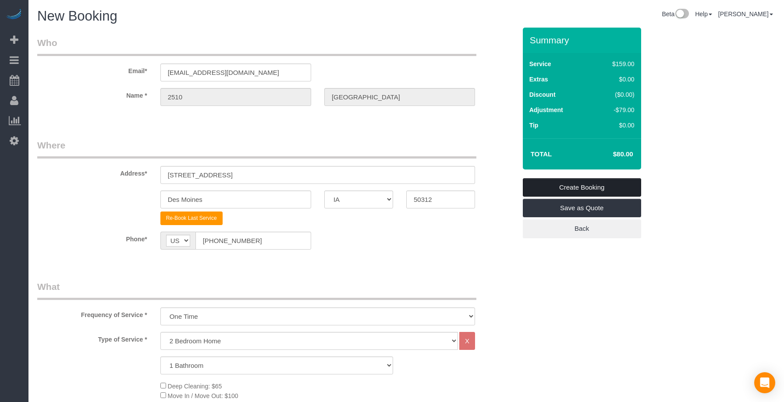
click at [593, 185] on link "Create Booking" at bounding box center [582, 187] width 118 height 18
